Goal: Task Accomplishment & Management: Use online tool/utility

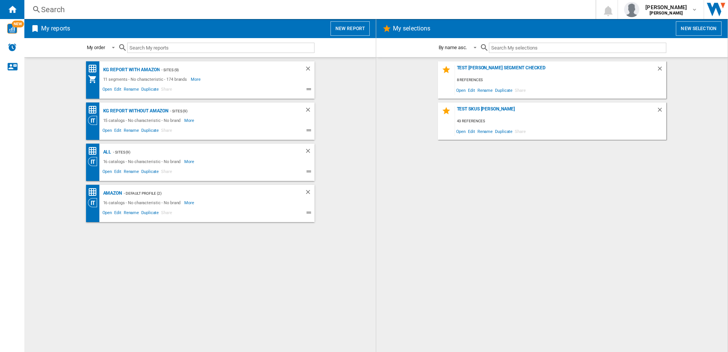
click at [341, 31] on button "New report" at bounding box center [350, 28] width 39 height 14
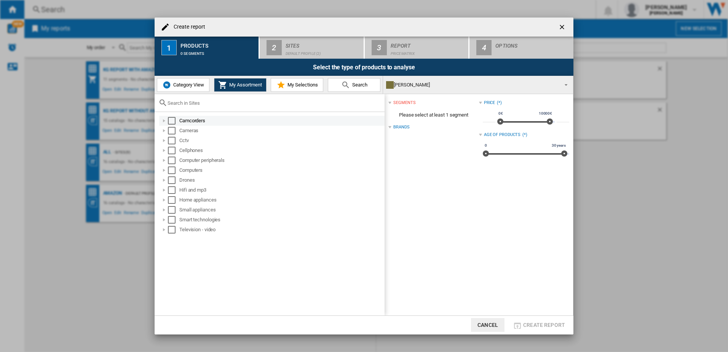
click at [172, 122] on div "Select" at bounding box center [172, 121] width 8 height 8
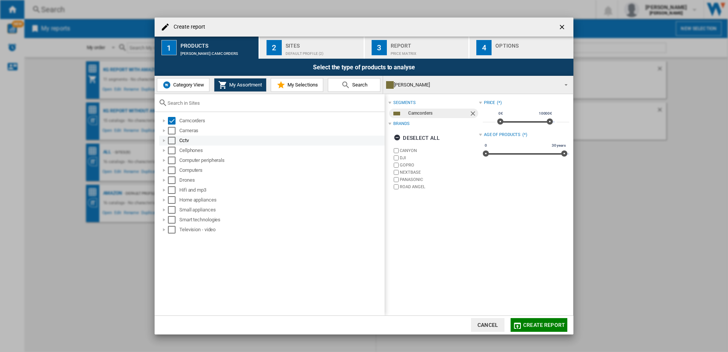
drag, startPoint x: 170, startPoint y: 131, endPoint x: 171, endPoint y: 136, distance: 5.0
click at [170, 131] on div "Select" at bounding box center [172, 131] width 8 height 8
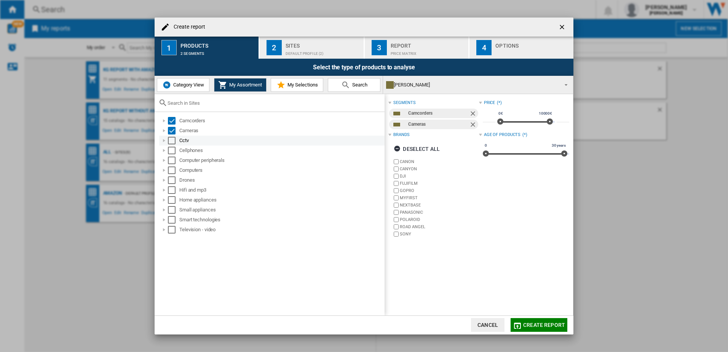
click at [171, 145] on div "Cctv" at bounding box center [272, 141] width 226 height 10
click at [173, 141] on div "Select" at bounding box center [172, 141] width 8 height 8
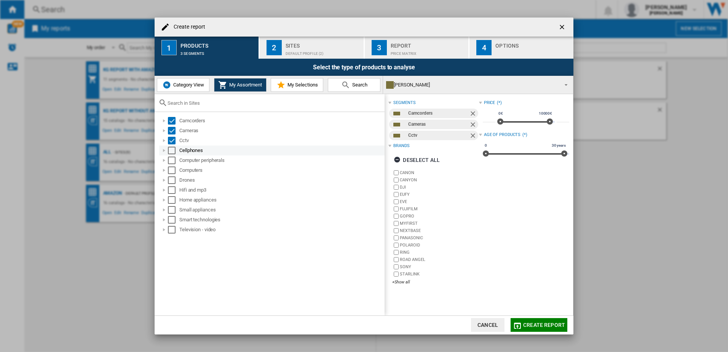
click at [173, 153] on div "Select" at bounding box center [172, 151] width 8 height 8
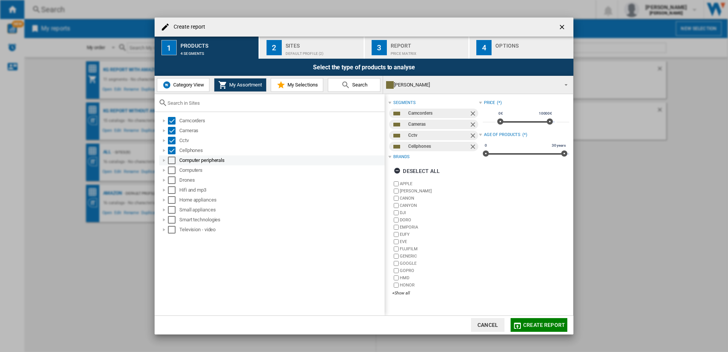
click at [173, 161] on div "Select" at bounding box center [172, 161] width 8 height 8
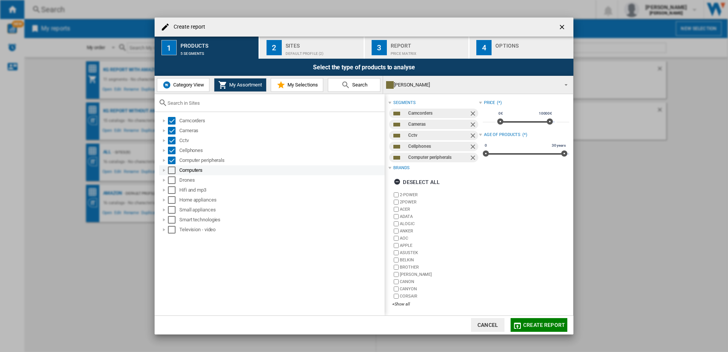
click at [173, 173] on div "Select" at bounding box center [172, 170] width 8 height 8
click at [174, 179] on div "Select" at bounding box center [172, 180] width 8 height 8
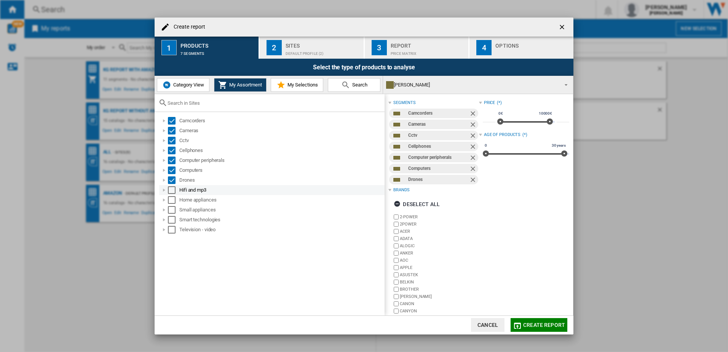
click at [172, 195] on div "Hifi and mp3" at bounding box center [272, 190] width 226 height 10
click at [170, 192] on div "Select" at bounding box center [172, 190] width 8 height 8
click at [172, 201] on div "Select" at bounding box center [172, 200] width 8 height 8
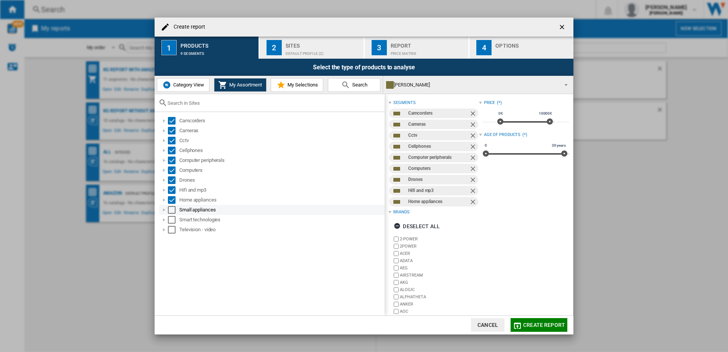
click at [172, 213] on div "Select" at bounding box center [172, 210] width 8 height 8
click at [172, 218] on div "Select" at bounding box center [172, 220] width 8 height 8
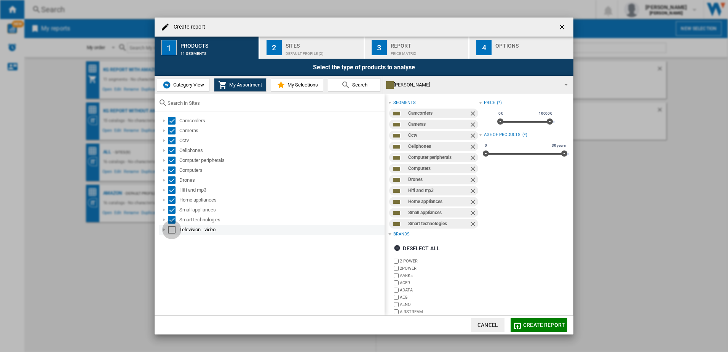
click at [173, 232] on div "Select" at bounding box center [172, 230] width 8 height 8
click at [323, 52] on div "Default profile (2)" at bounding box center [323, 52] width 75 height 8
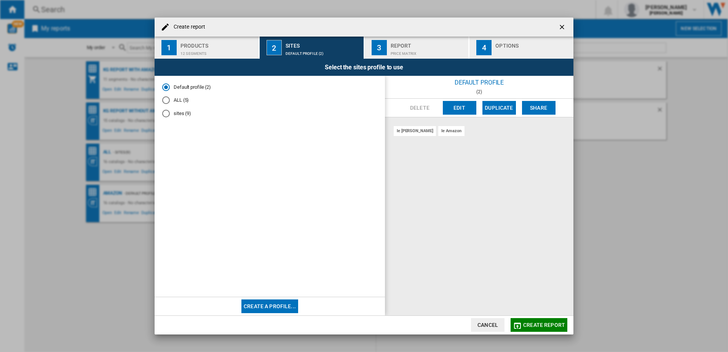
click at [180, 115] on md-radio-button "sites (9)" at bounding box center [269, 113] width 215 height 7
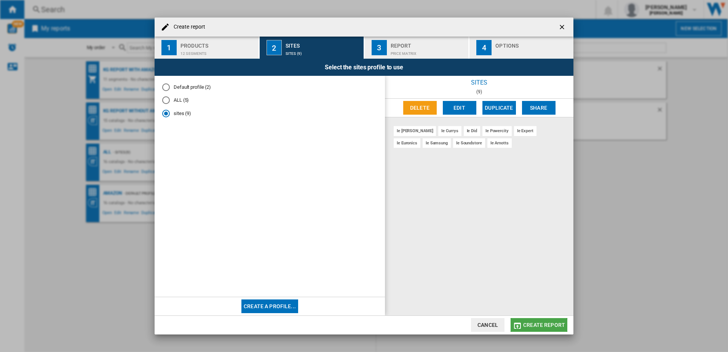
click at [521, 330] on button "Create report" at bounding box center [539, 325] width 57 height 14
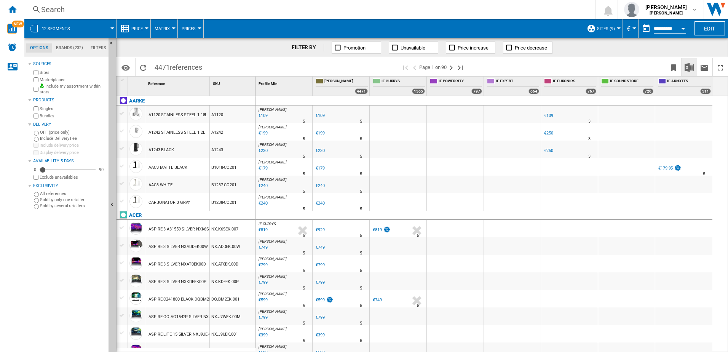
click at [686, 70] on img "Download in Excel" at bounding box center [689, 67] width 9 height 9
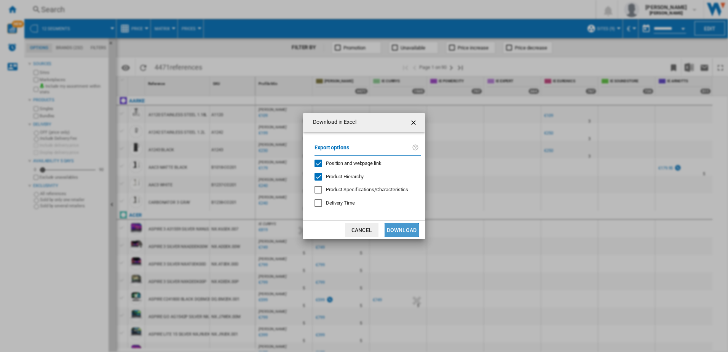
click at [401, 233] on button "Download" at bounding box center [402, 230] width 34 height 14
